Goal: Information Seeking & Learning: Learn about a topic

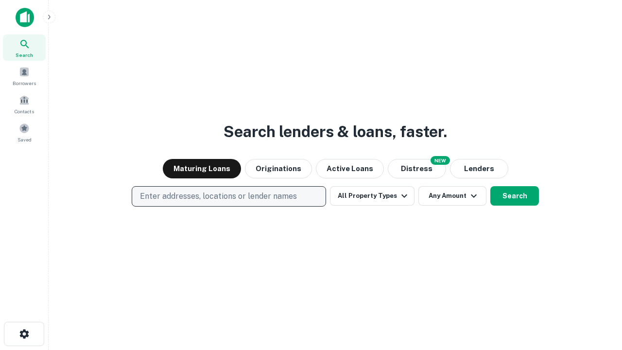
click at [229, 196] on p "Enter addresses, locations or lender names" at bounding box center [218, 197] width 157 height 12
type input "**********"
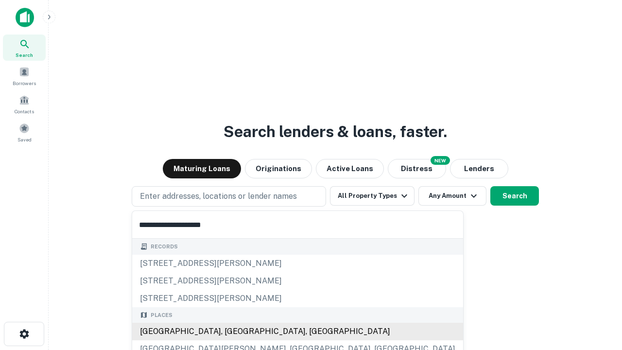
click at [232, 332] on div "[GEOGRAPHIC_DATA], [GEOGRAPHIC_DATA], [GEOGRAPHIC_DATA]" at bounding box center [297, 332] width 331 height 18
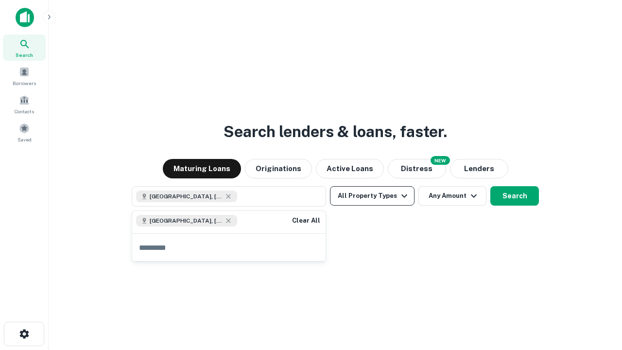
click at [372, 196] on button "All Property Types" at bounding box center [372, 195] width 85 height 19
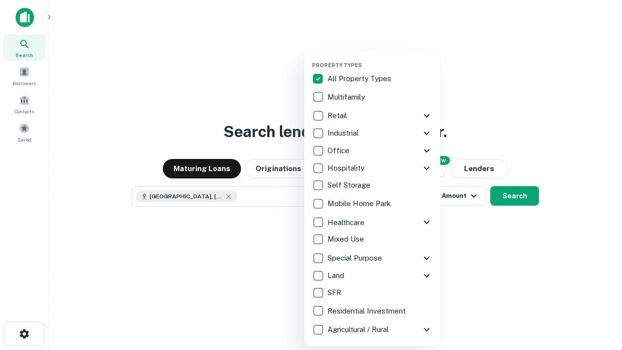
click at [380, 59] on button "button" at bounding box center [380, 59] width 136 height 0
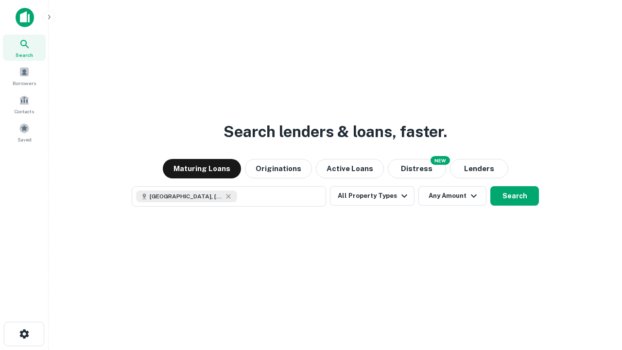
scroll to position [16, 0]
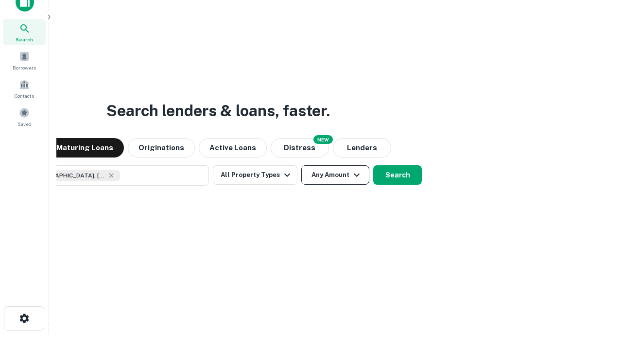
click at [301, 165] on button "Any Amount" at bounding box center [335, 174] width 68 height 19
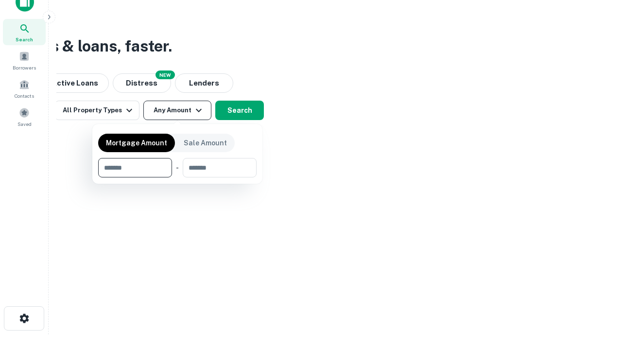
type input "*******"
click at [177, 177] on button "button" at bounding box center [177, 177] width 159 height 0
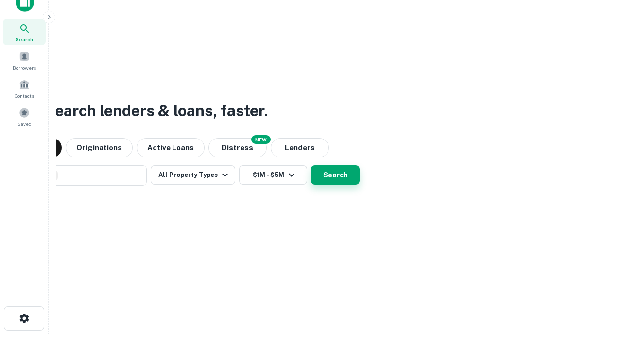
click at [311, 165] on button "Search" at bounding box center [335, 174] width 49 height 19
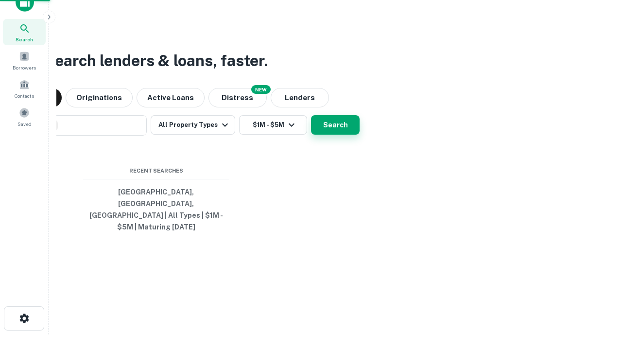
scroll to position [32, 275]
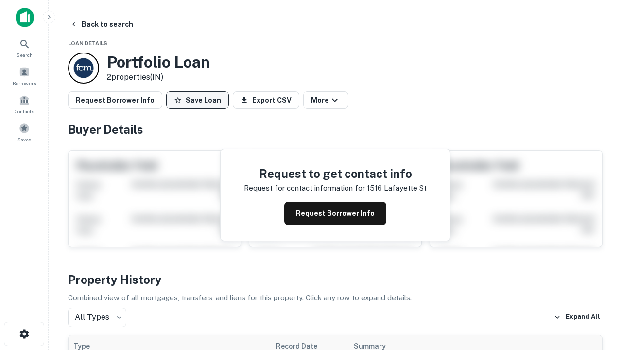
click at [197, 100] on button "Save Loan" at bounding box center [197, 100] width 63 height 18
click at [200, 100] on button "Loan Saved" at bounding box center [199, 100] width 67 height 18
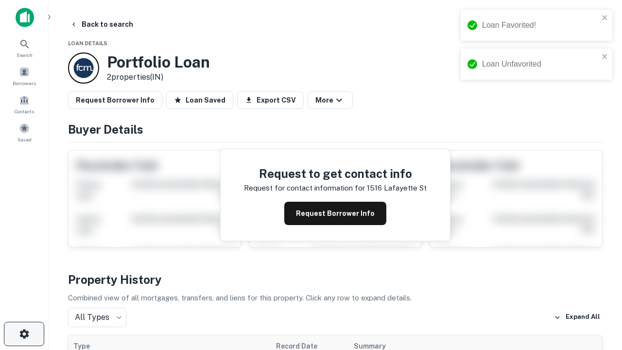
click at [24, 334] on icon "button" at bounding box center [24, 334] width 12 height 12
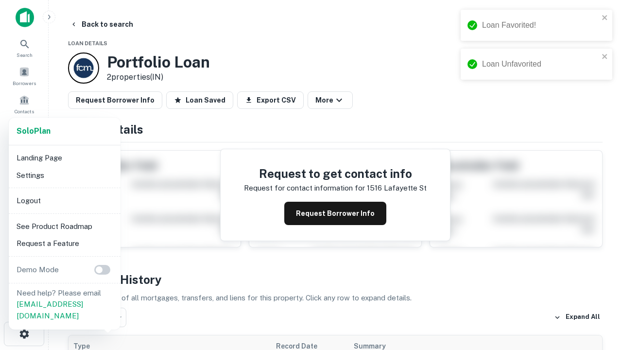
click at [64, 200] on li "Logout" at bounding box center [65, 201] width 104 height 18
